Goal: Navigation & Orientation: Find specific page/section

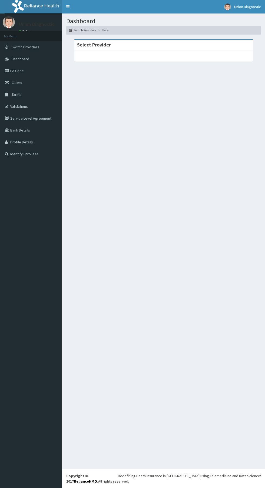
click at [36, 70] on link "PA Code" at bounding box center [31, 71] width 62 height 12
click at [33, 71] on link "PA Code" at bounding box center [31, 71] width 62 height 12
click at [39, 45] on link "Switch Providers" at bounding box center [31, 47] width 62 height 12
